Goal: Book appointment/travel/reservation

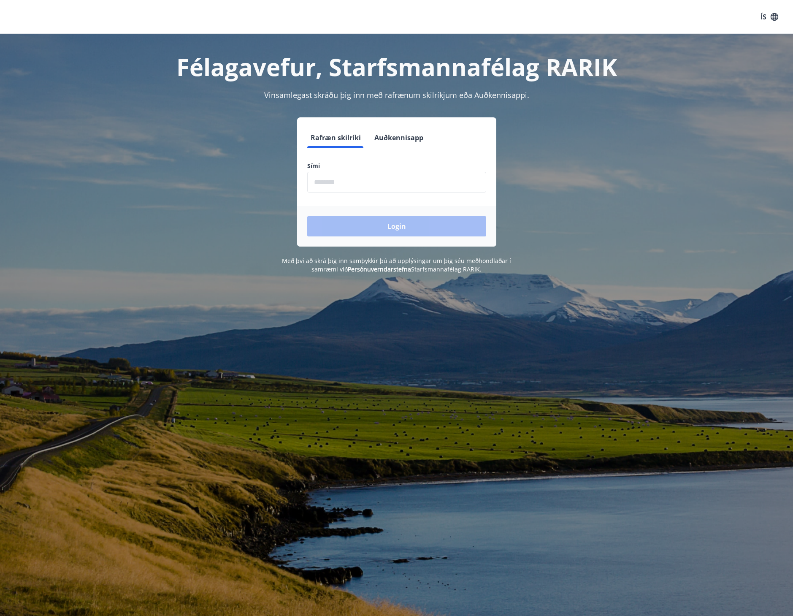
click at [373, 186] on input "phone" at bounding box center [396, 182] width 179 height 21
type input "********"
click at [360, 224] on button "Login" at bounding box center [396, 226] width 179 height 20
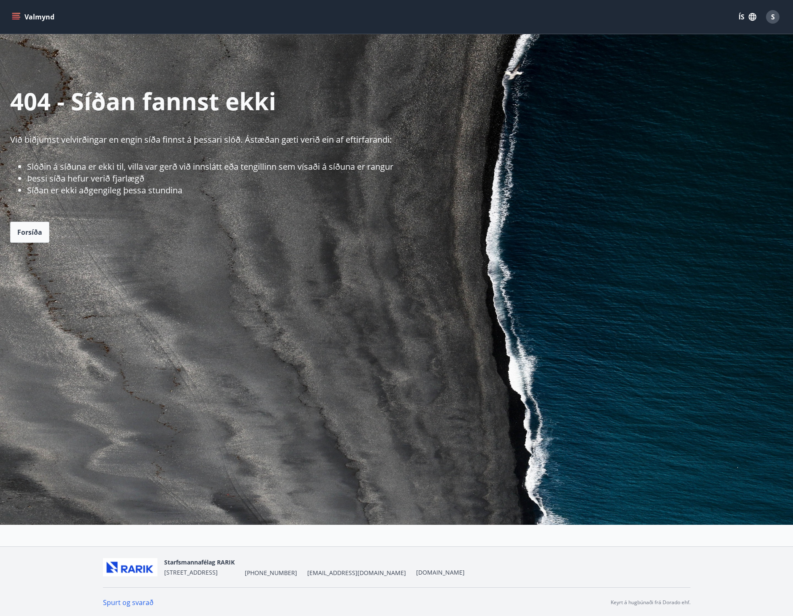
click at [19, 13] on icon "menu" at bounding box center [16, 13] width 9 height 1
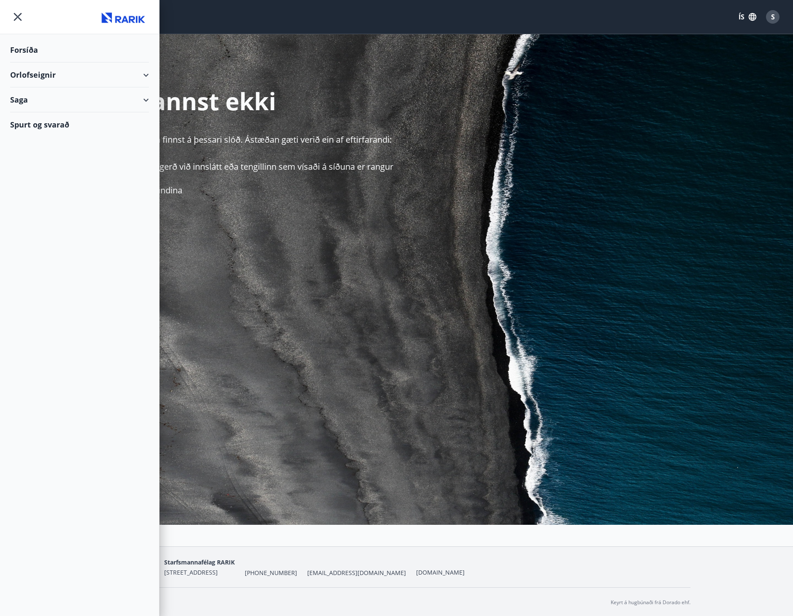
click at [32, 73] on div "Orlofseignir" at bounding box center [79, 74] width 139 height 25
click at [49, 113] on div "Bókunardagatal" at bounding box center [79, 114] width 125 height 18
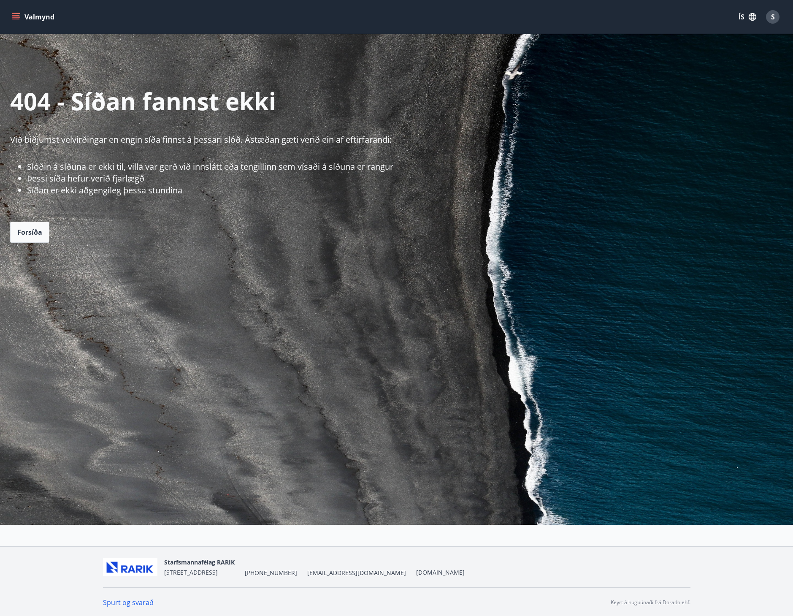
click at [17, 15] on icon "menu" at bounding box center [16, 15] width 8 height 1
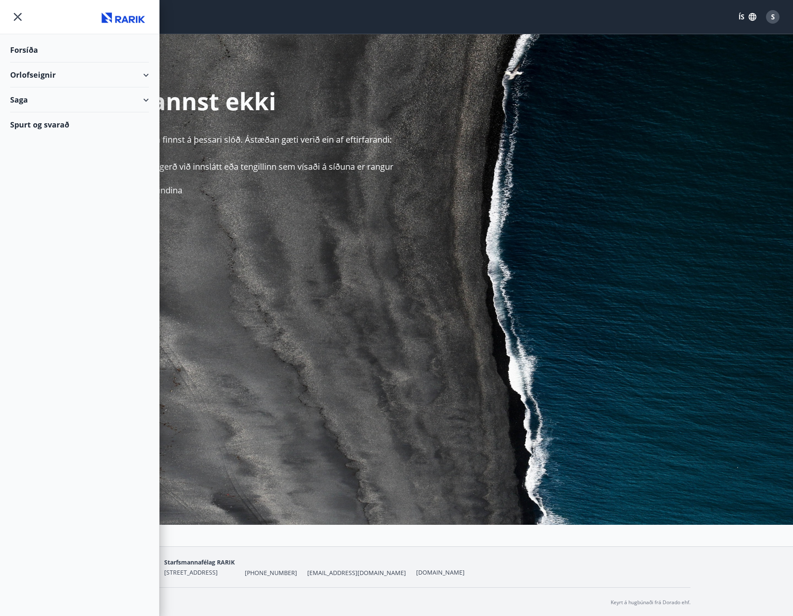
click at [144, 75] on div "Orlofseignir" at bounding box center [79, 74] width 139 height 25
click at [45, 96] on div "Framboð" at bounding box center [79, 96] width 125 height 18
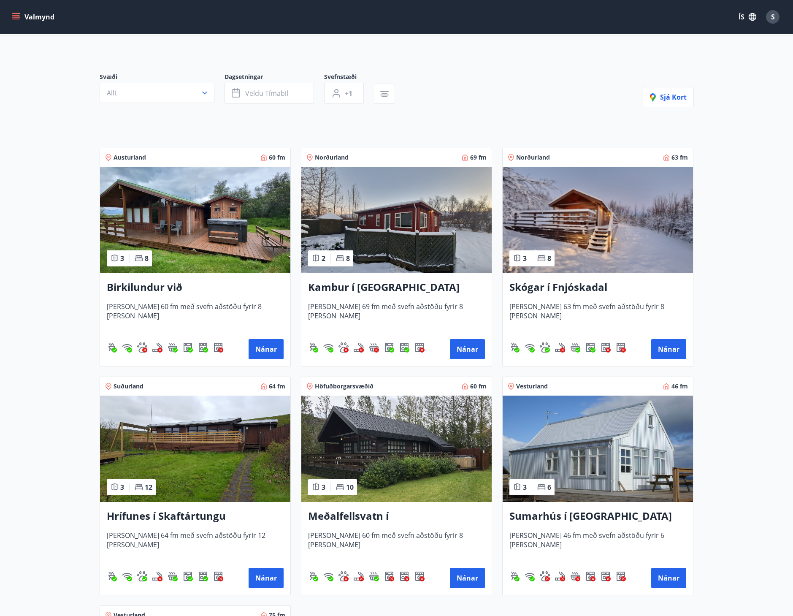
scroll to position [127, 0]
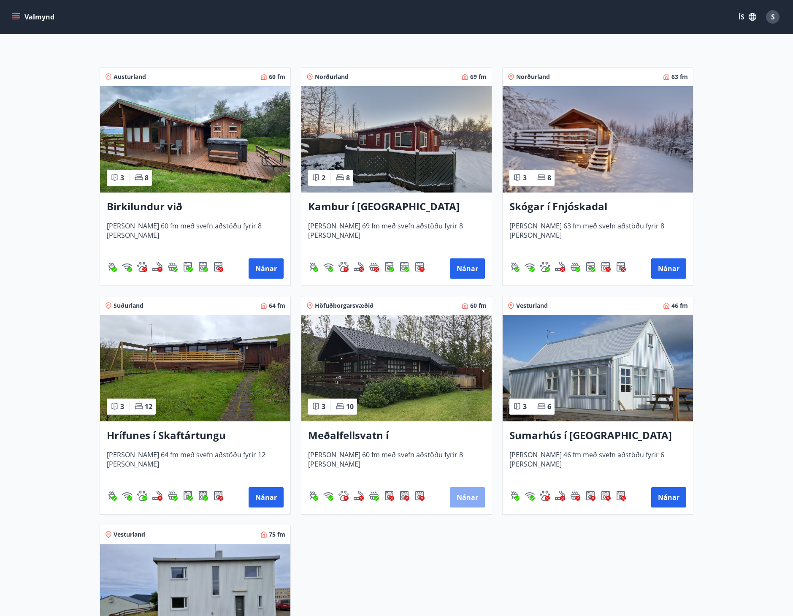
click at [464, 498] on button "Nánar" at bounding box center [467, 497] width 35 height 20
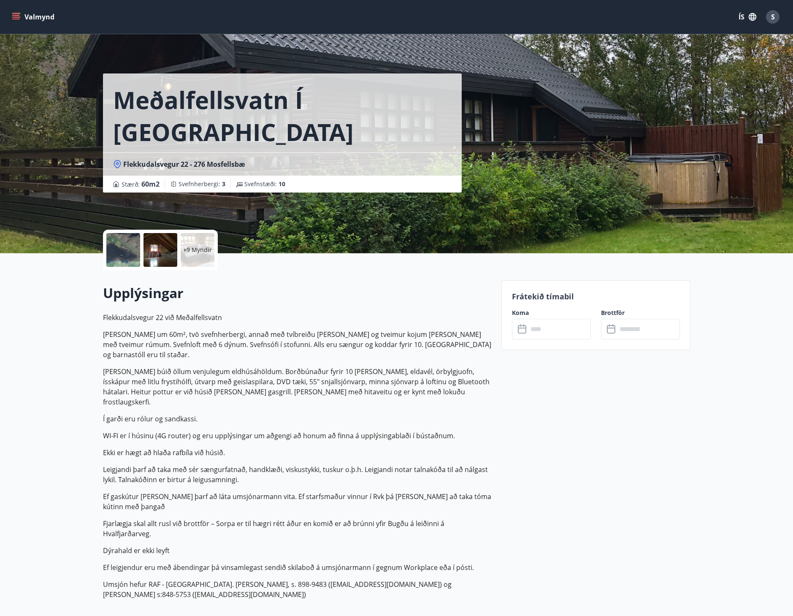
click at [521, 329] on icon at bounding box center [523, 329] width 10 height 10
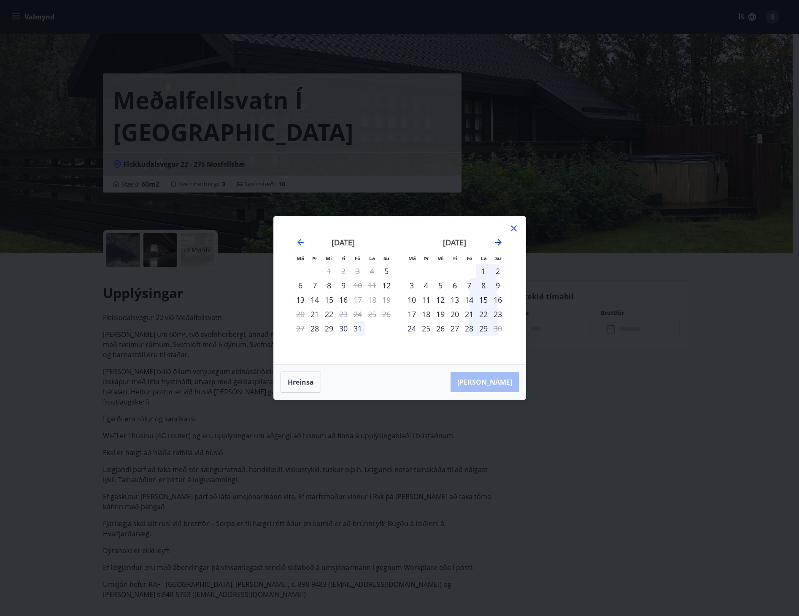
click at [498, 243] on icon "Move forward to switch to the next month." at bounding box center [498, 242] width 10 height 10
click at [297, 241] on icon "Move backward to switch to the previous month." at bounding box center [301, 242] width 10 height 10
